Goal: Information Seeking & Learning: Learn about a topic

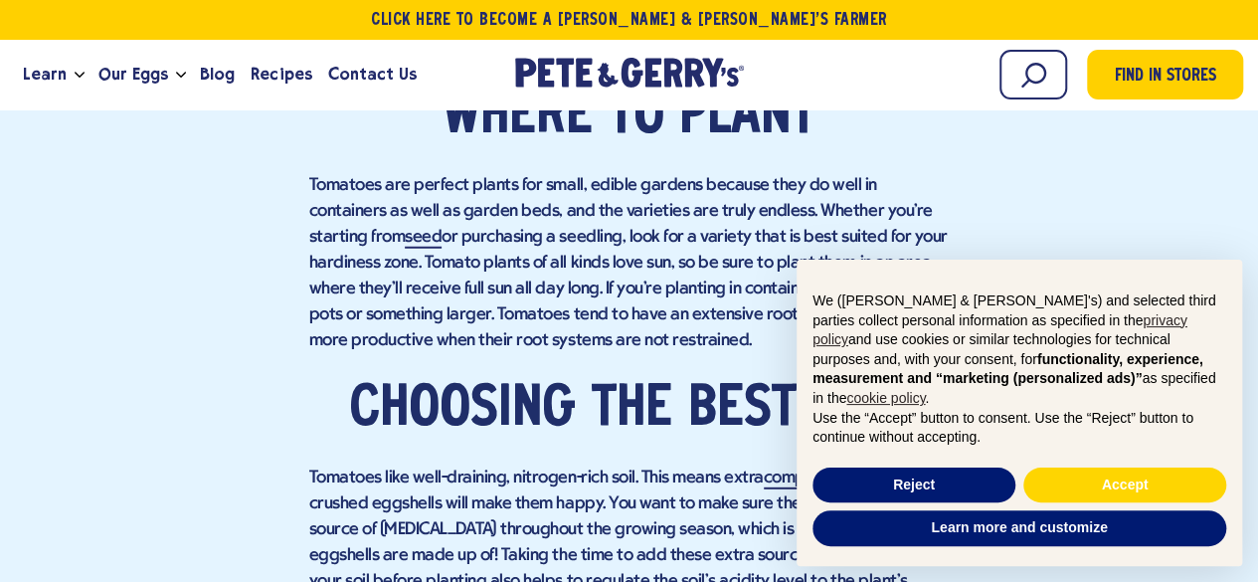
scroll to position [2609, 0]
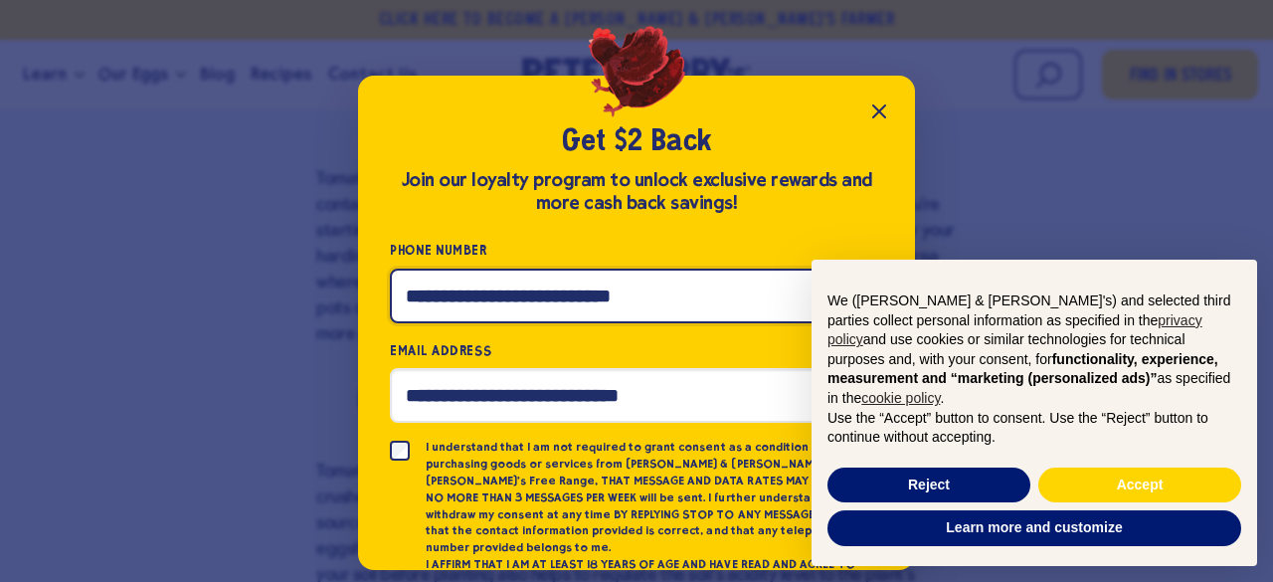
click at [535, 286] on input "Phone Number" at bounding box center [636, 296] width 493 height 55
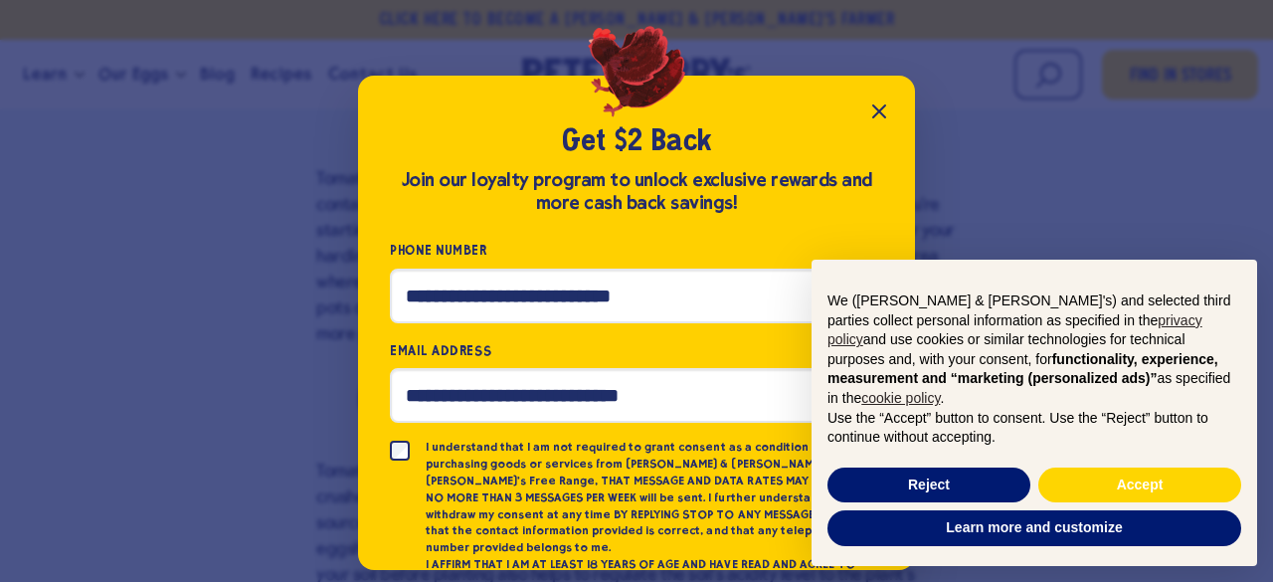
click at [884, 92] on button "Close popup" at bounding box center [879, 112] width 40 height 40
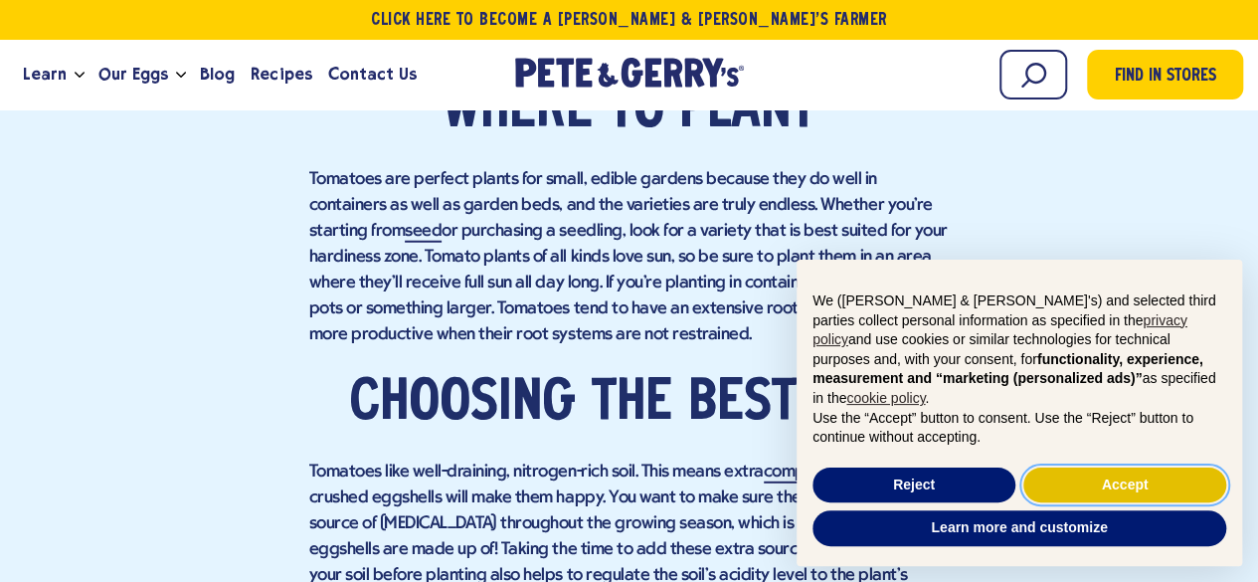
click at [1115, 469] on button "Accept" at bounding box center [1125, 486] width 203 height 36
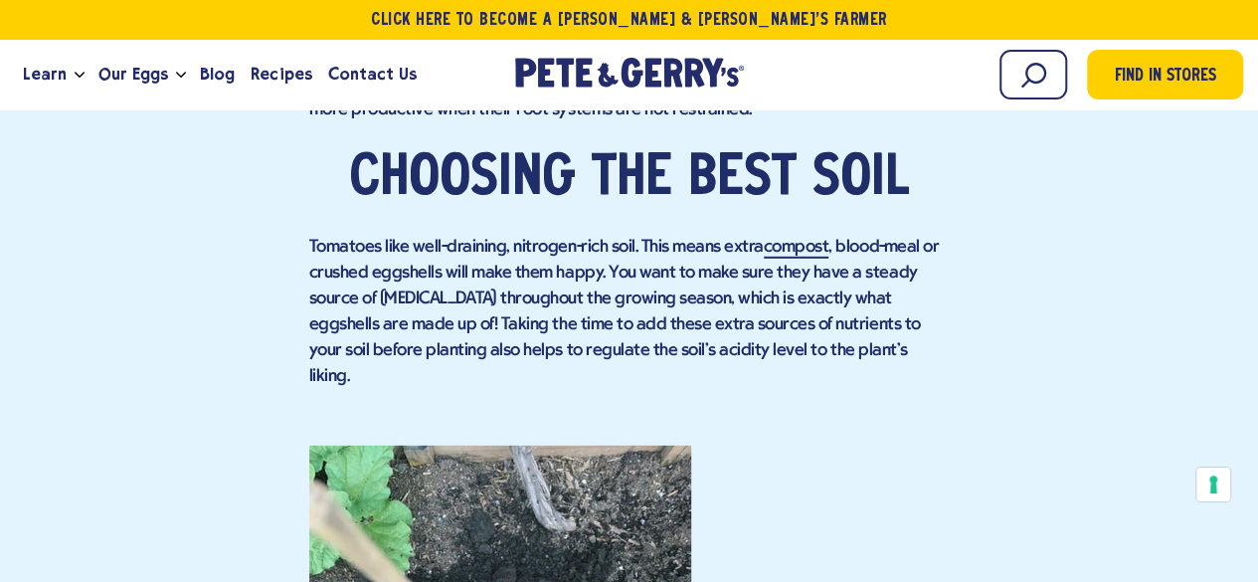
scroll to position [2809, 0]
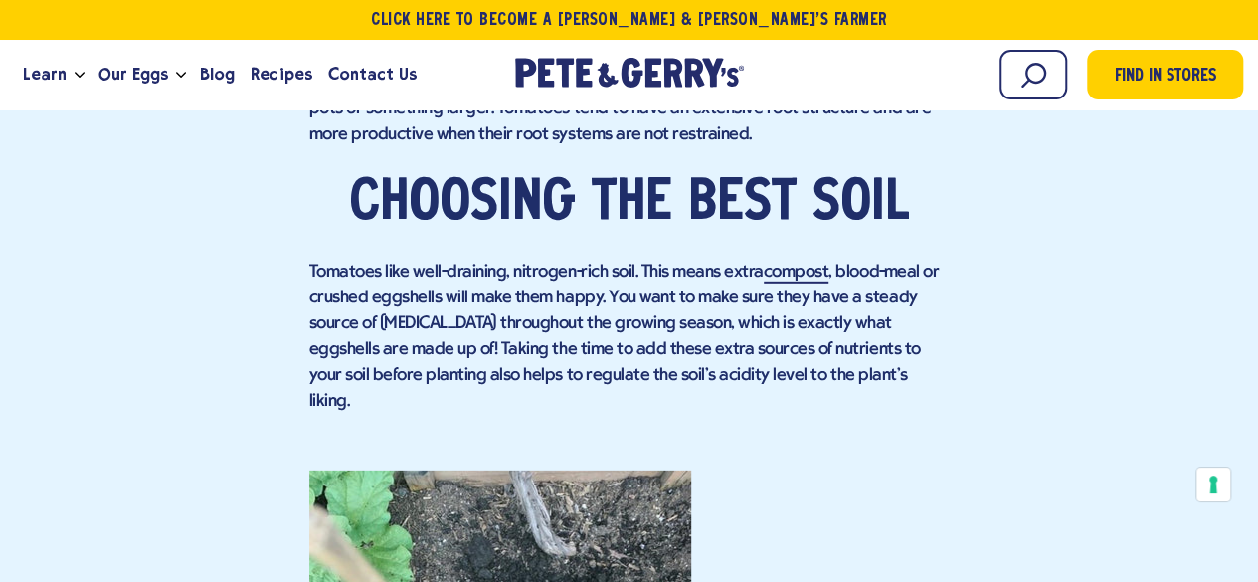
drag, startPoint x: 307, startPoint y: 172, endPoint x: 989, endPoint y: 386, distance: 714.1
click at [989, 386] on div "Find in Stores her plants and began to take ownership, as much as a two year ol…" at bounding box center [629, 489] width 1228 height 4586
copy div "Choosing the best soil Tomatoes like well-draining, nitrogen-rich soil. This me…"
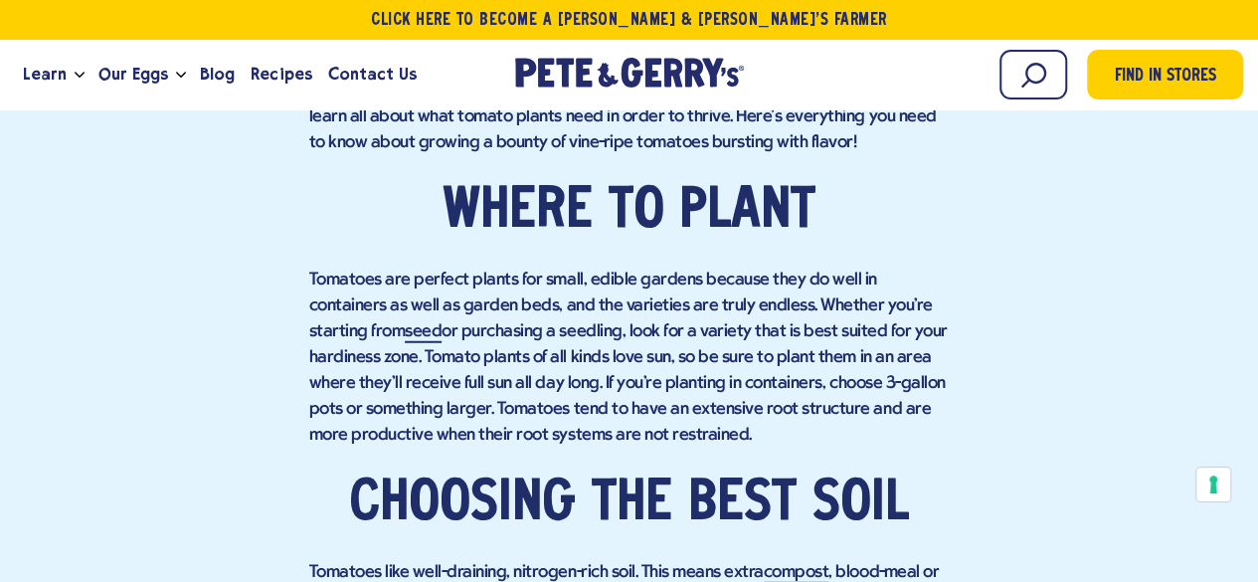
scroll to position [2513, 0]
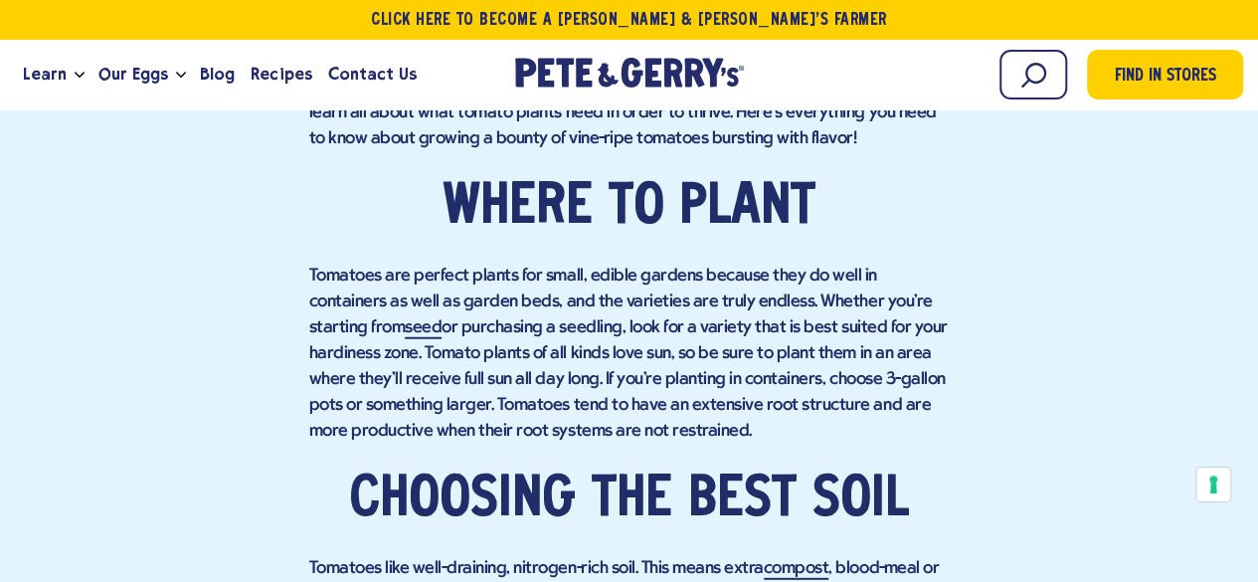
drag, startPoint x: 739, startPoint y: 429, endPoint x: 451, endPoint y: 228, distance: 351.5
copy div "Where to plant Tomatoes are perfect plants for small, edible gardens because th…"
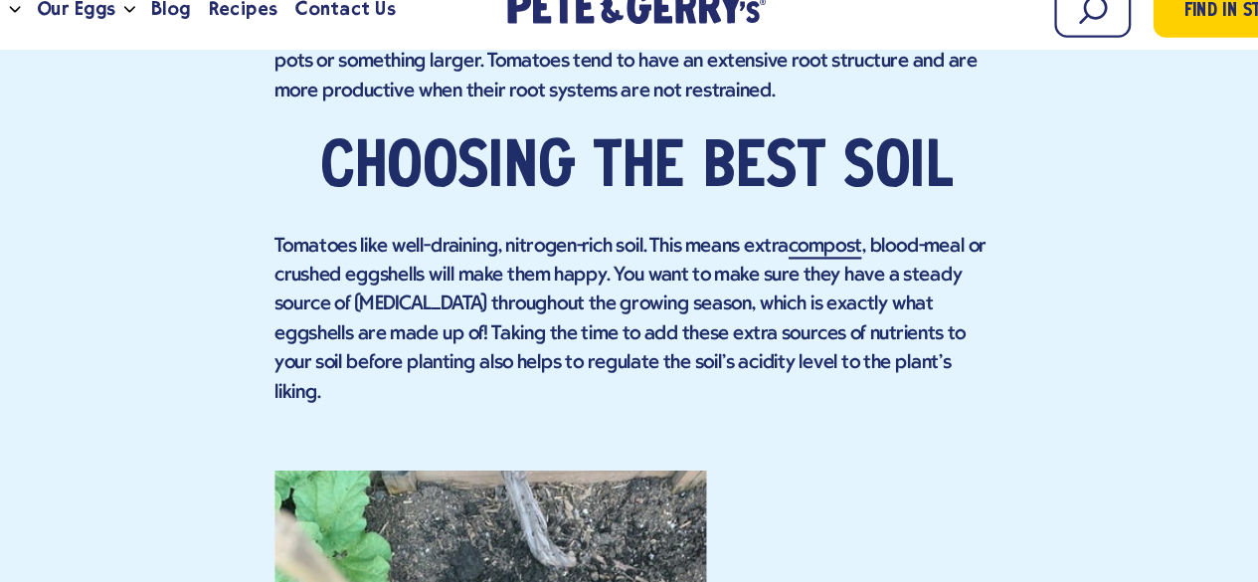
scroll to position [2798, 0]
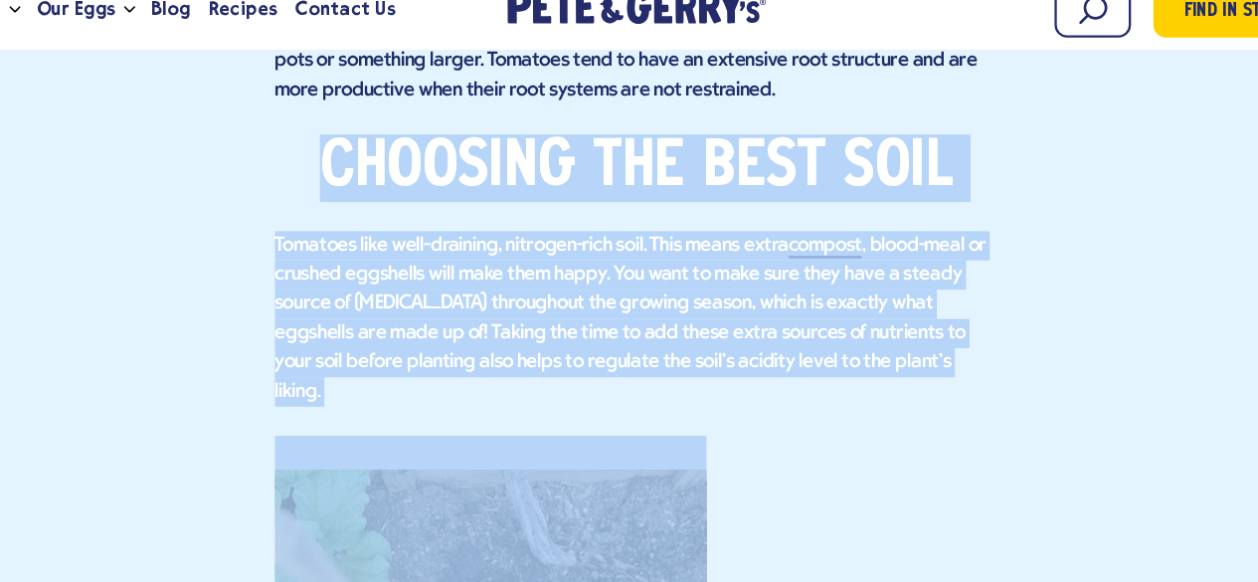
drag, startPoint x: 316, startPoint y: 214, endPoint x: 967, endPoint y: 397, distance: 675.8
click at [967, 397] on div "Find in Stores her plants and began to take ownership, as much as a two year ol…" at bounding box center [629, 500] width 1228 height 4586
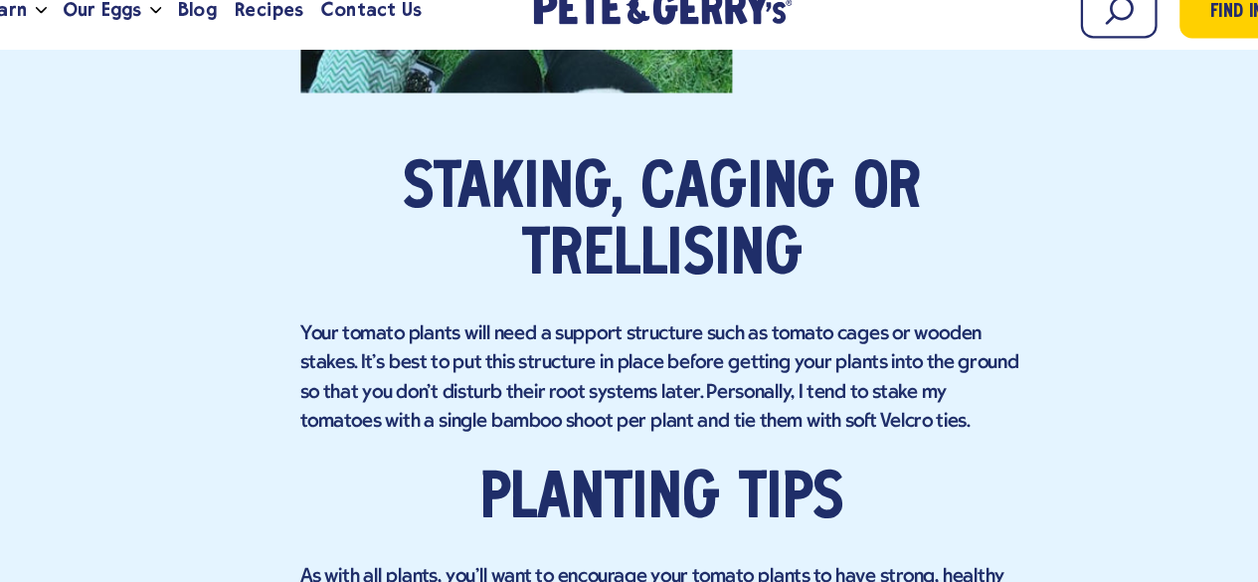
scroll to position [3609, 0]
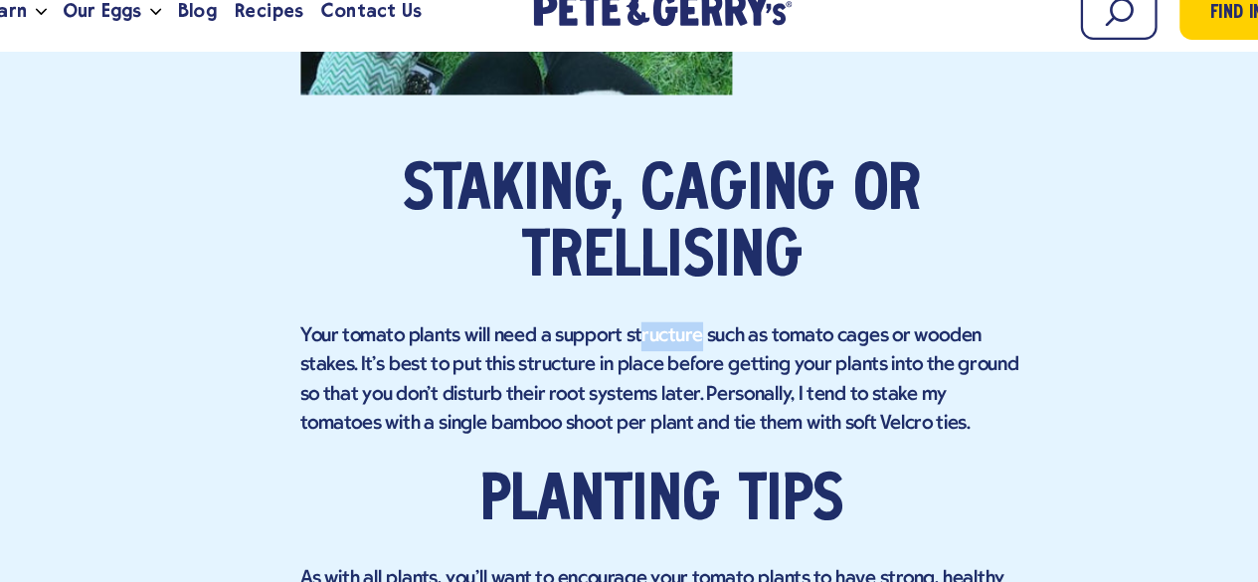
drag, startPoint x: 601, startPoint y: 345, endPoint x: 656, endPoint y: 343, distance: 54.7
click at [656, 349] on p "Your tomato plants will need a support structure such as tomato cages or wooden…" at bounding box center [629, 400] width 641 height 103
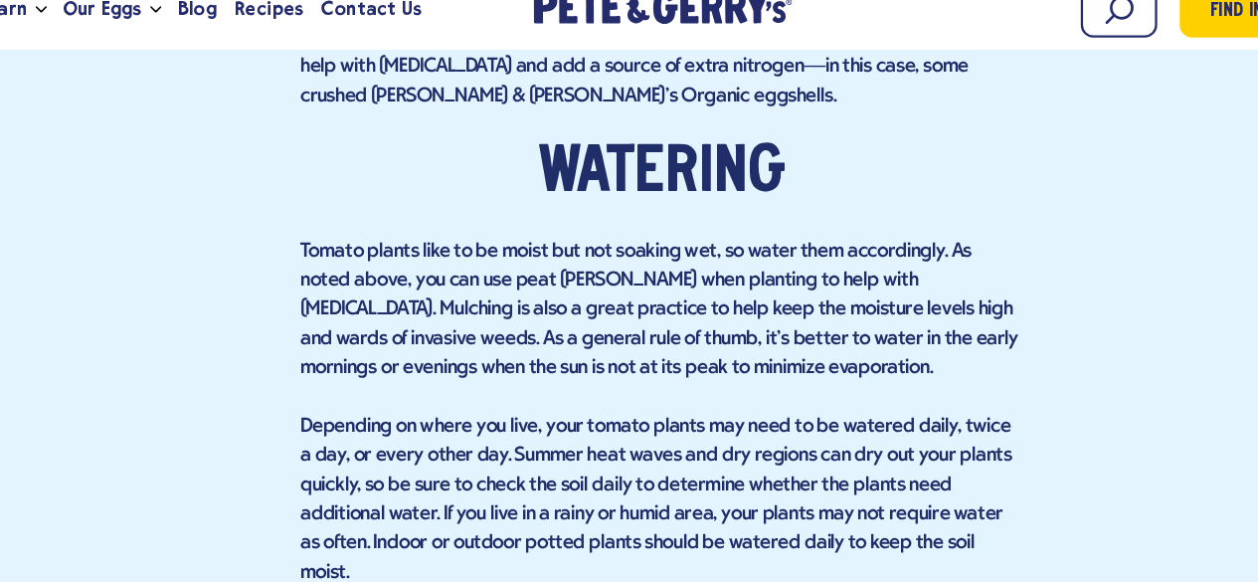
scroll to position [4137, 0]
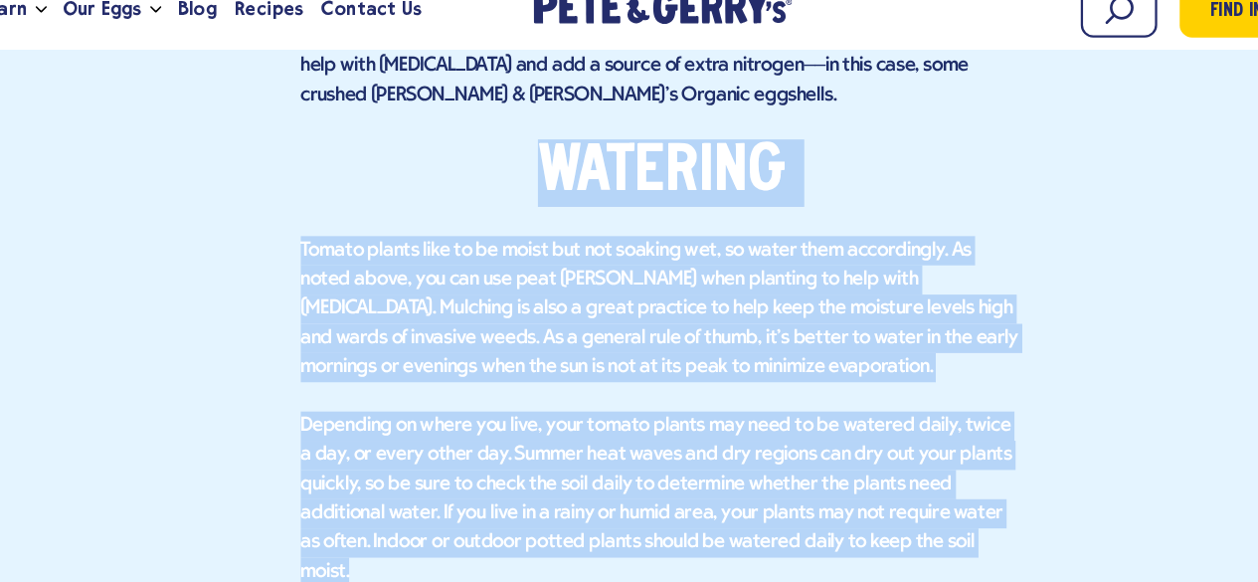
drag, startPoint x: 505, startPoint y: 187, endPoint x: 915, endPoint y: 515, distance: 525.1
copy div "Watering Tomato plants like to be moist but not soaking wet, so water them acco…"
